Goal: Transaction & Acquisition: Purchase product/service

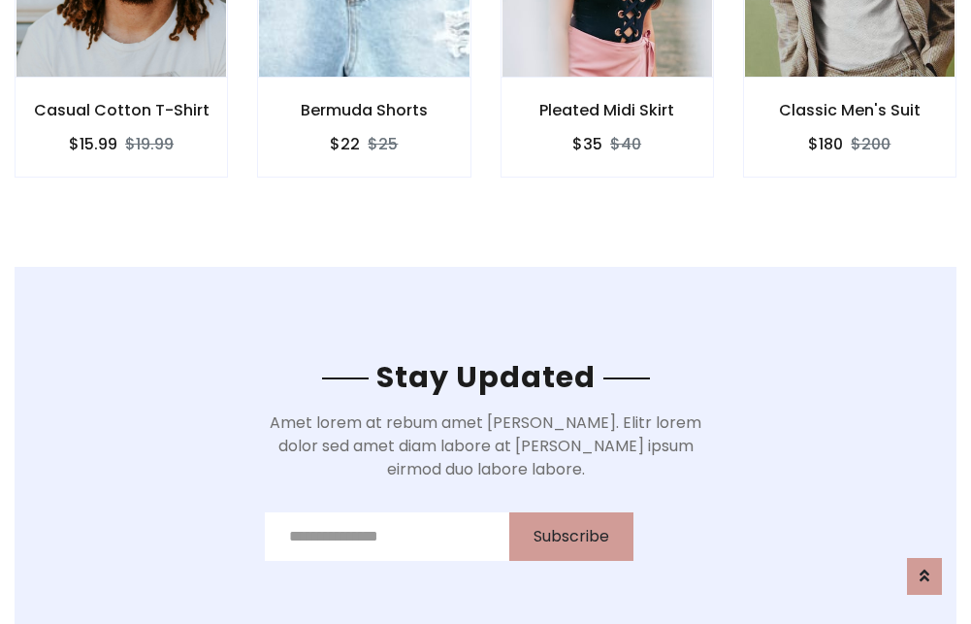
scroll to position [2921, 0]
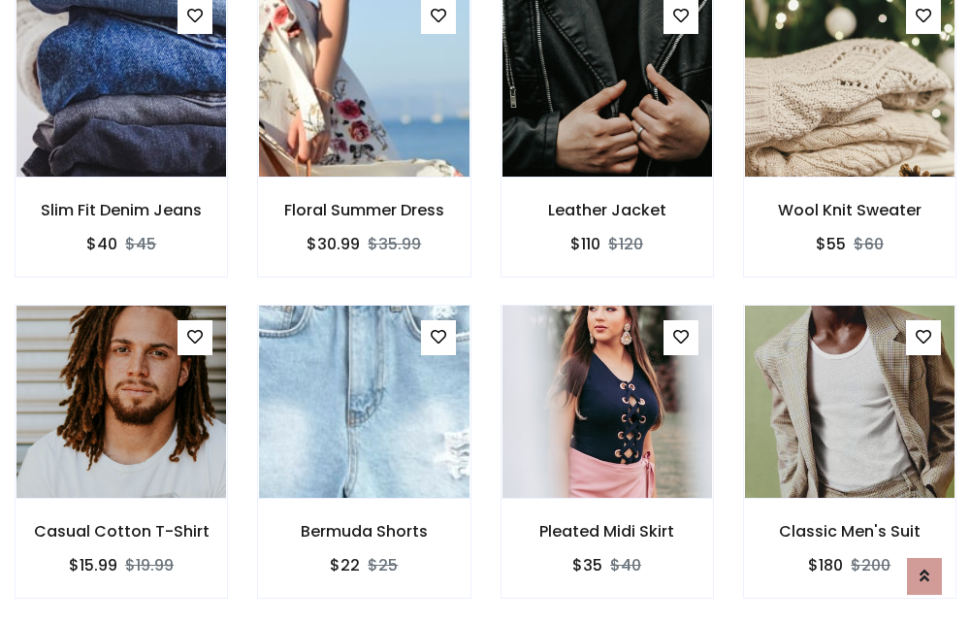
click at [486, 311] on div "Pleated Midi Skirt $35 $40" at bounding box center [607, 464] width 242 height 321
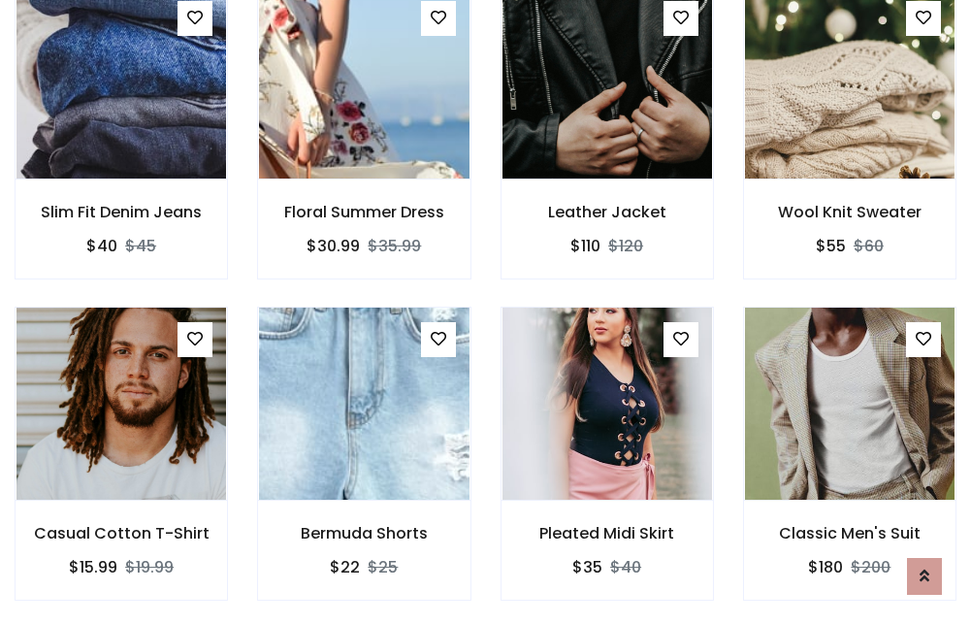
click at [486, 311] on div "Pleated Midi Skirt $35 $40" at bounding box center [607, 466] width 242 height 321
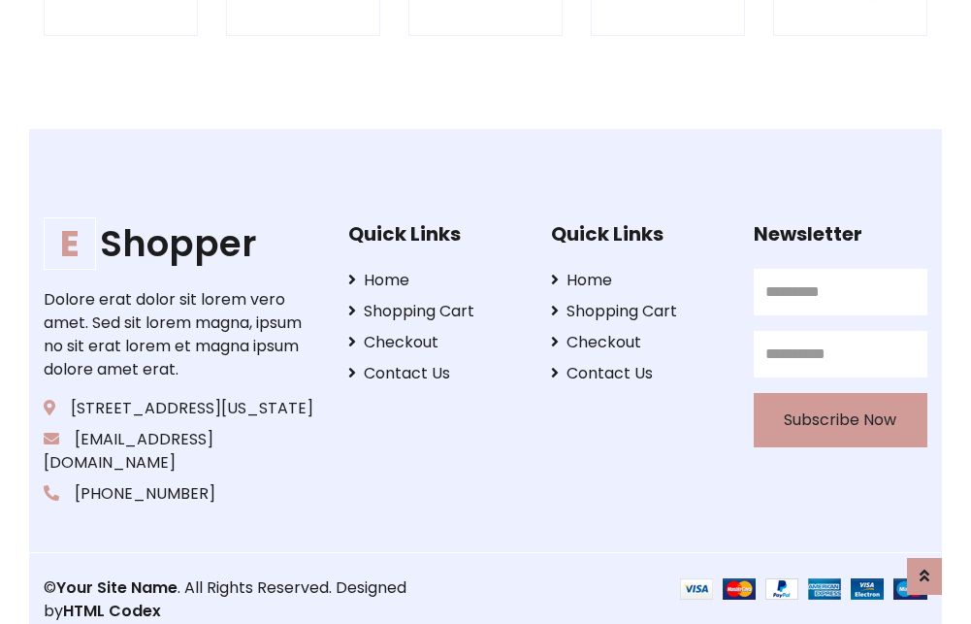
scroll to position [3692, 0]
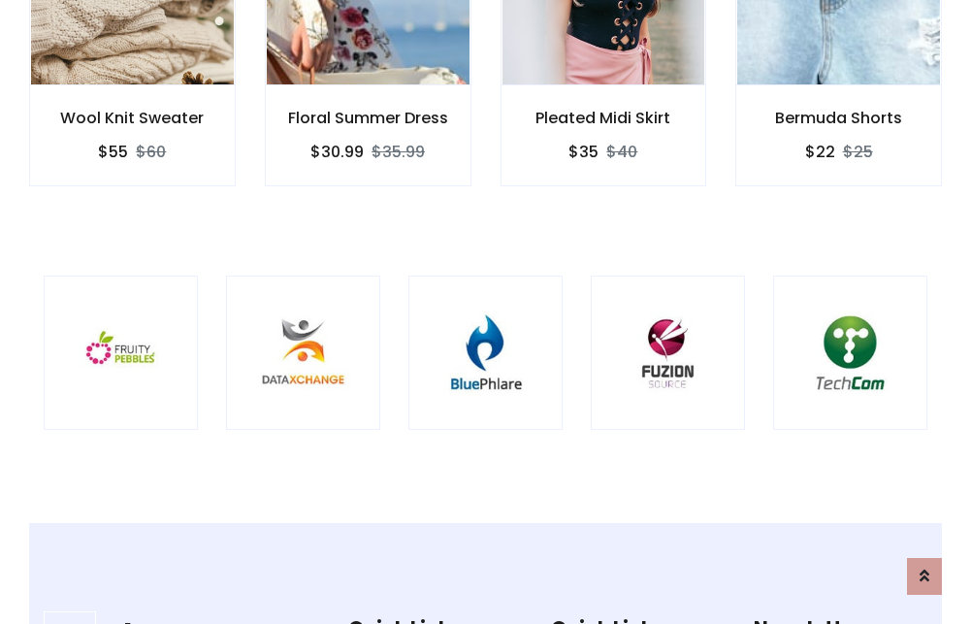
click at [485, 311] on img at bounding box center [486, 353] width 106 height 106
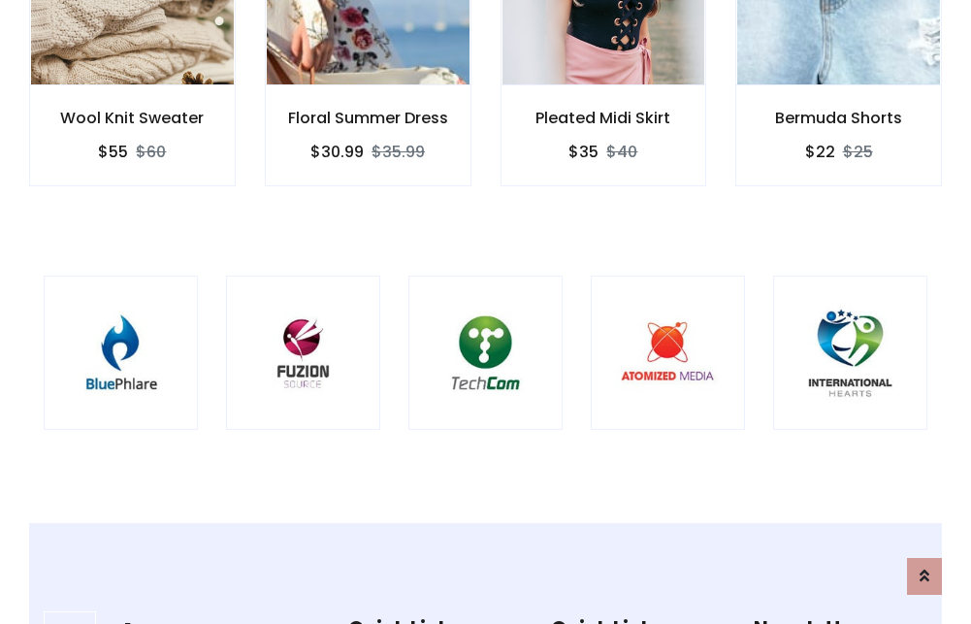
click at [485, 311] on img at bounding box center [486, 353] width 106 height 106
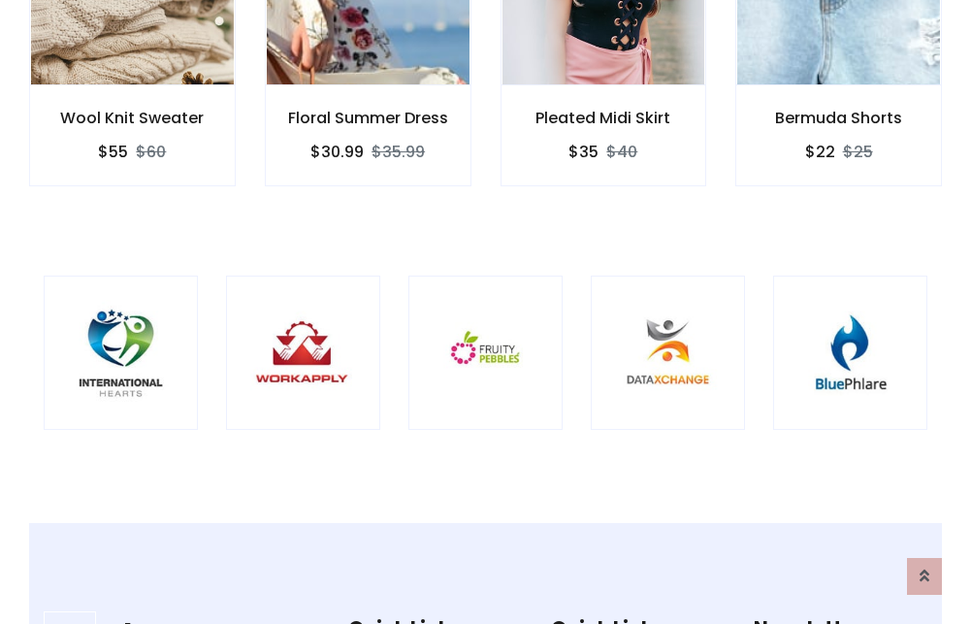
scroll to position [0, 0]
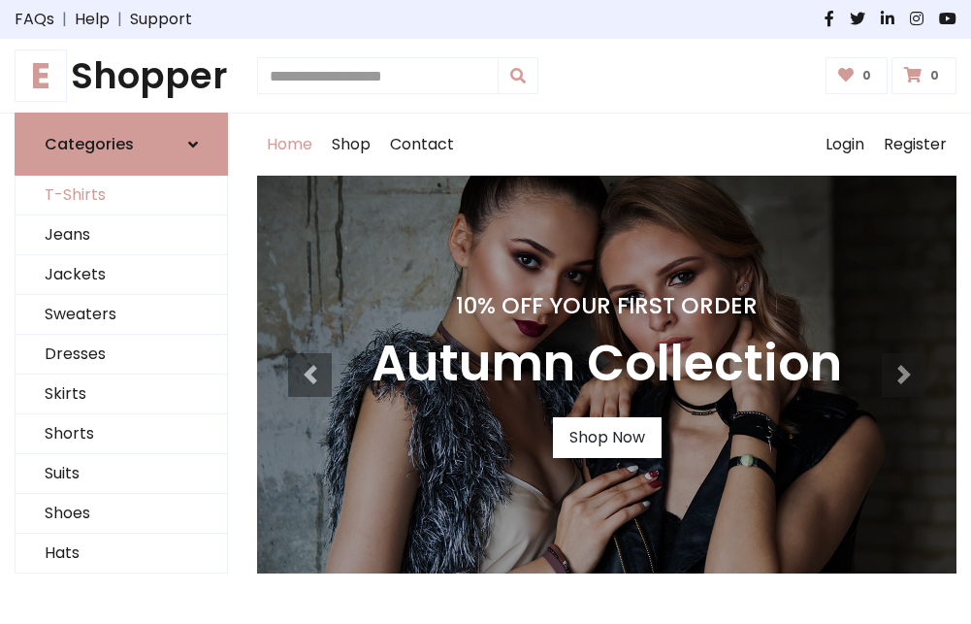
click at [121, 196] on link "T-Shirts" at bounding box center [121, 196] width 211 height 40
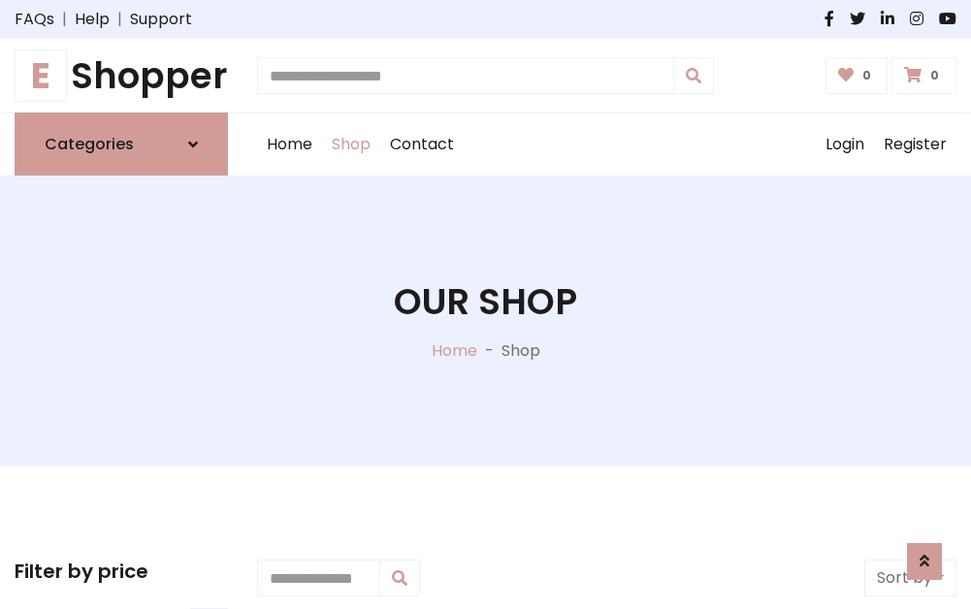
scroll to position [778, 0]
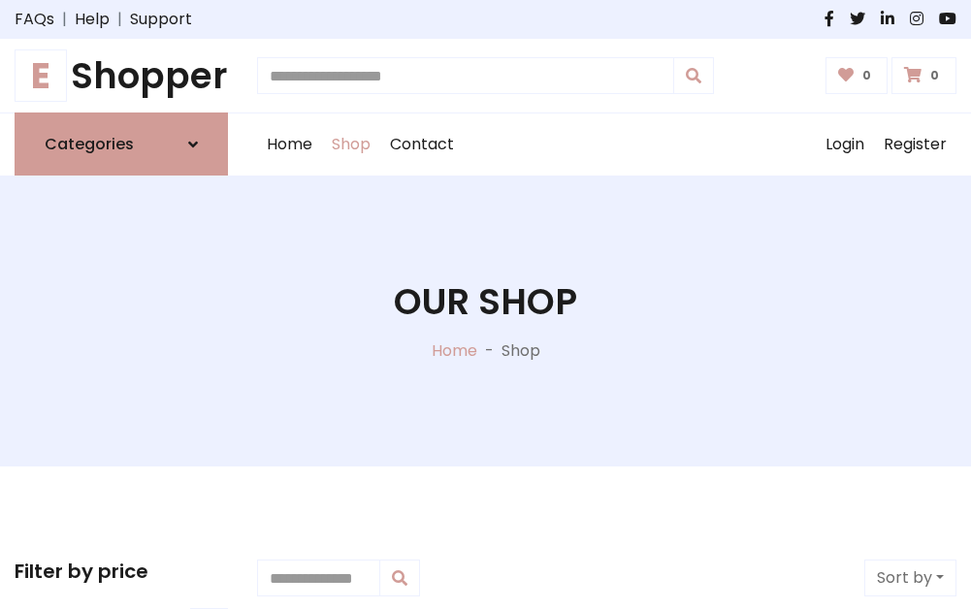
click at [121, 76] on h1 "E Shopper" at bounding box center [121, 75] width 213 height 43
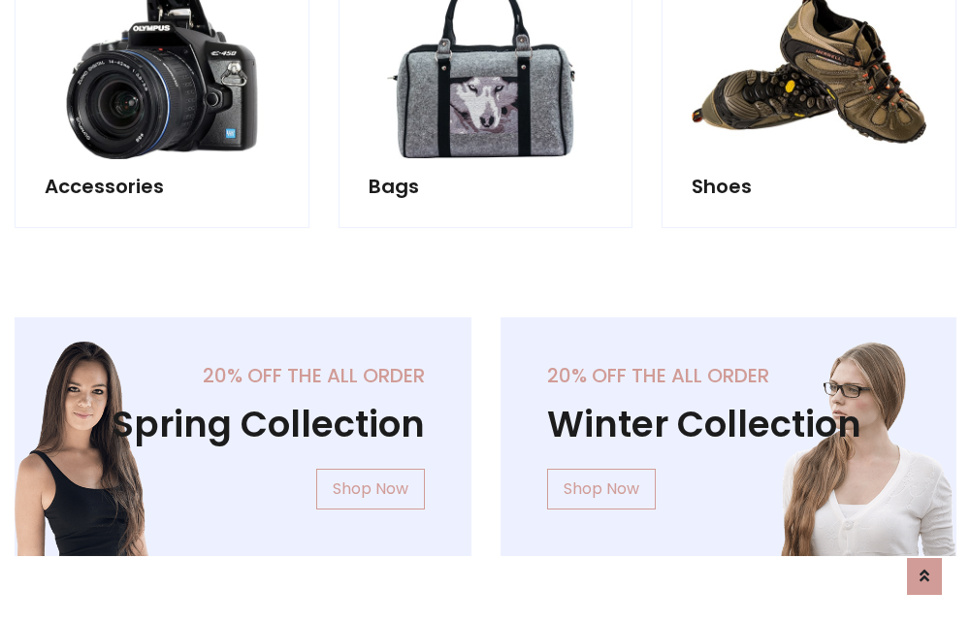
scroll to position [1884, 0]
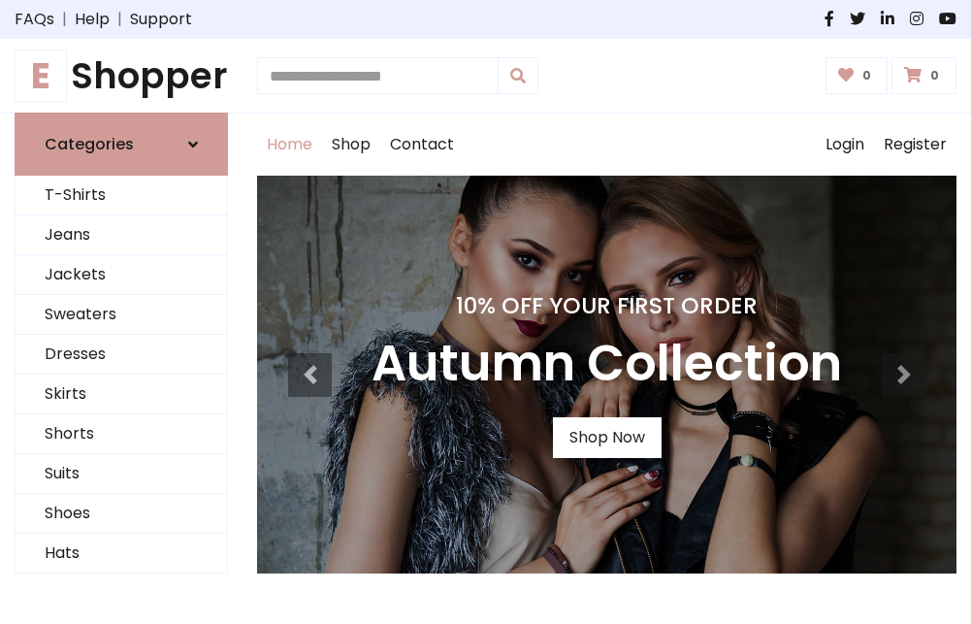
scroll to position [636, 0]
